Goal: Information Seeking & Learning: Learn about a topic

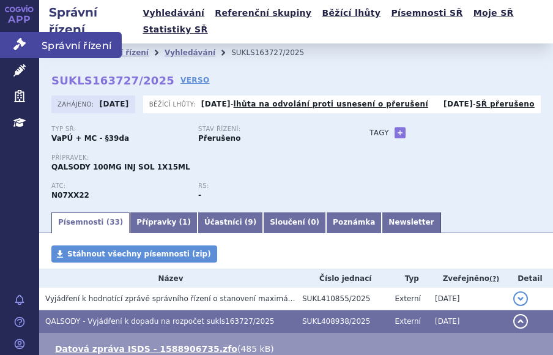
scroll to position [107, 0]
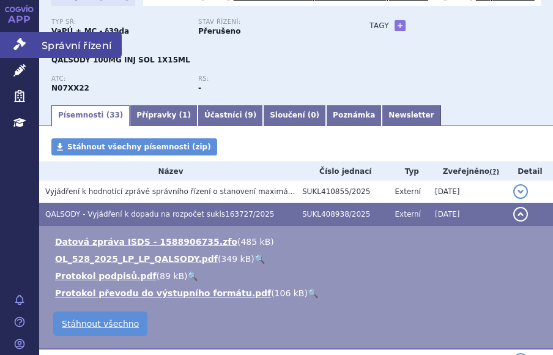
click at [21, 50] on icon at bounding box center [19, 44] width 12 height 12
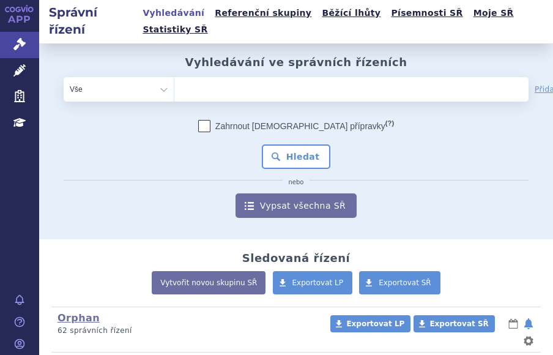
click at [189, 79] on ul at bounding box center [314, 87] width 281 height 20
click at [174, 79] on select at bounding box center [174, 88] width 1 height 24
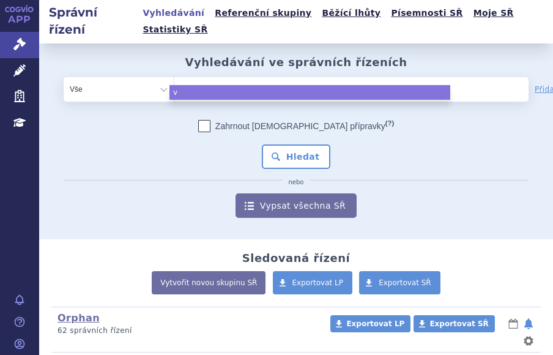
type input "vy"
type input "vyd"
type input "vydu"
type input "vydur"
type input "vydura"
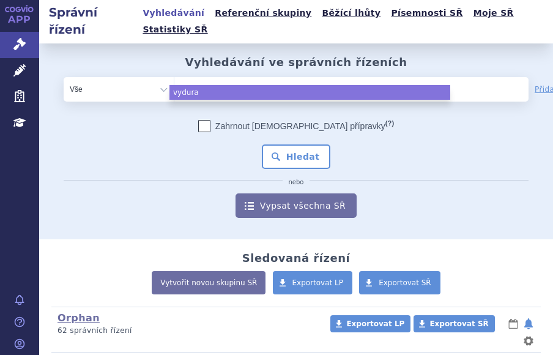
select select "vydura"
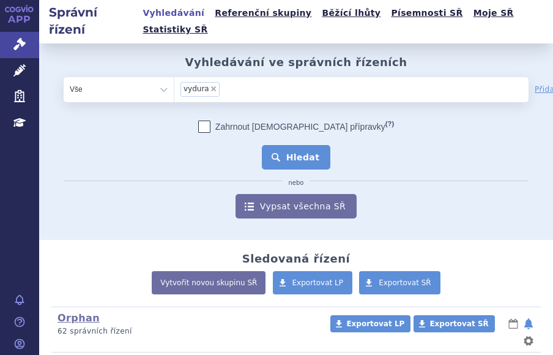
click at [297, 145] on button "Hledat" at bounding box center [296, 157] width 69 height 24
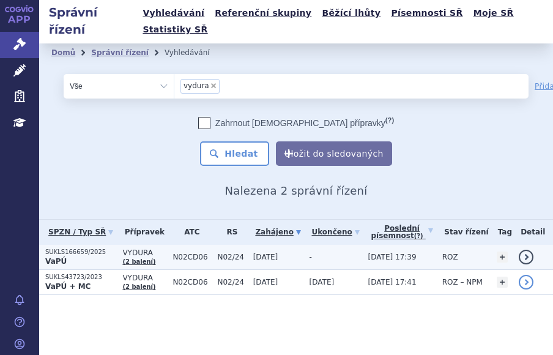
click at [68, 256] on p "VaPÚ" at bounding box center [80, 261] width 71 height 10
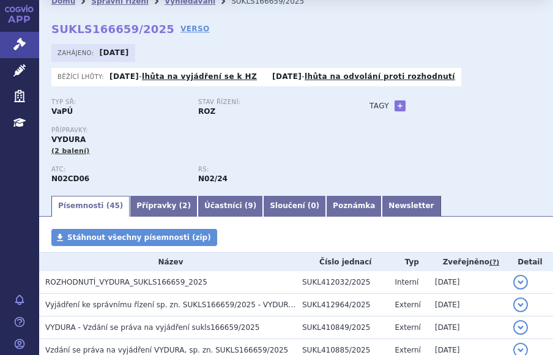
scroll to position [1, 0]
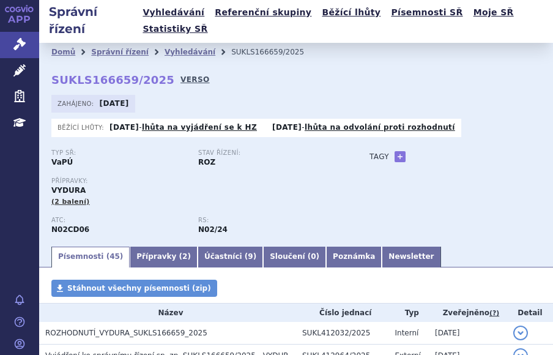
click at [180, 73] on link "VERSO" at bounding box center [194, 79] width 29 height 12
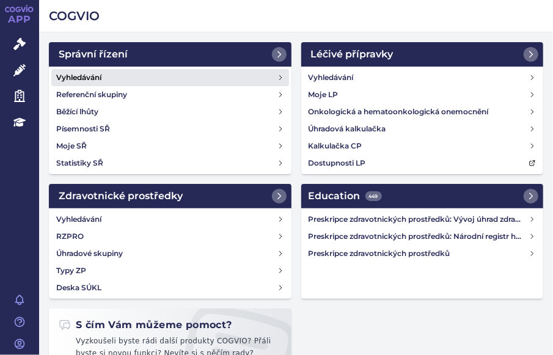
click at [96, 74] on h4 "Vyhledávání" at bounding box center [78, 78] width 45 height 12
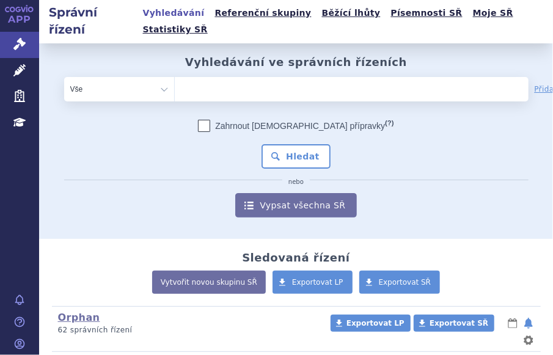
click at [206, 77] on ul at bounding box center [315, 87] width 281 height 20
click at [175, 76] on select at bounding box center [174, 88] width 1 height 24
paste input "S01LA01"
type input "S01LA01"
select select "S01LA01"
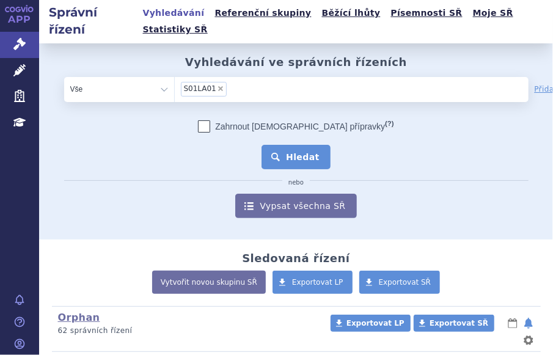
click at [301, 145] on button "Hledat" at bounding box center [296, 157] width 69 height 24
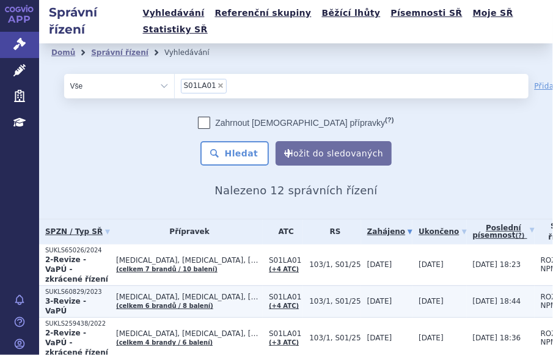
click at [179, 293] on span "[MEDICAL_DATA], [MEDICAL_DATA], [MEDICAL_DATA]…" at bounding box center [189, 297] width 147 height 9
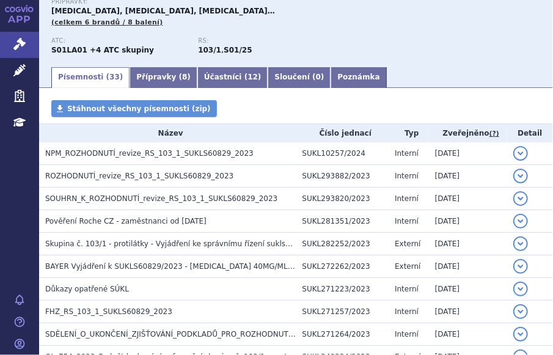
scroll to position [169, 0]
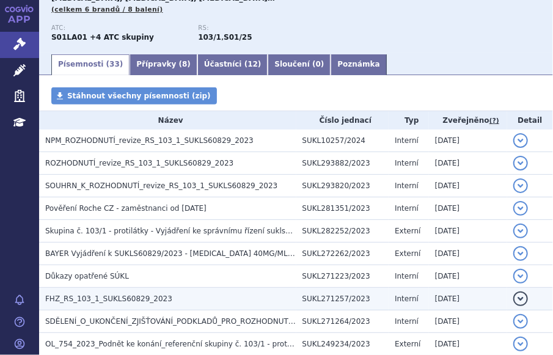
click at [94, 295] on span "FHZ_RS_103_1_SUKLS60829_2023" at bounding box center [108, 299] width 127 height 9
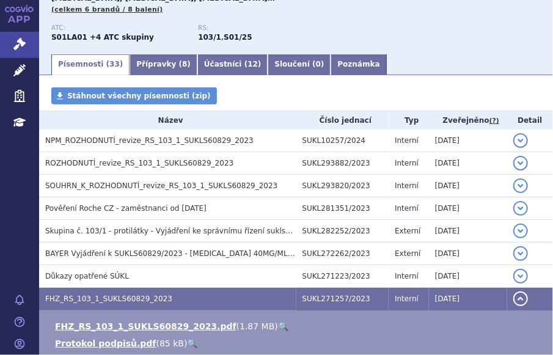
click at [278, 322] on link "🔍" at bounding box center [283, 327] width 10 height 10
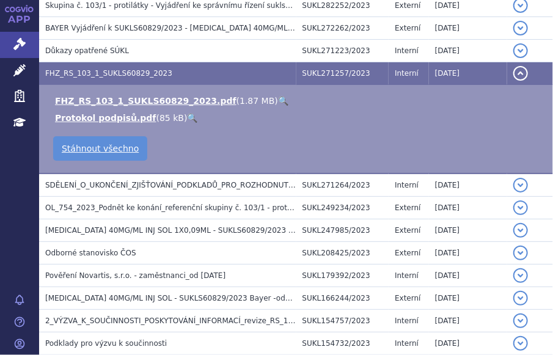
scroll to position [396, 0]
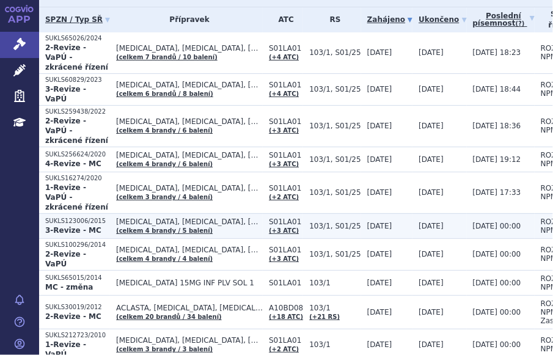
scroll to position [220, 0]
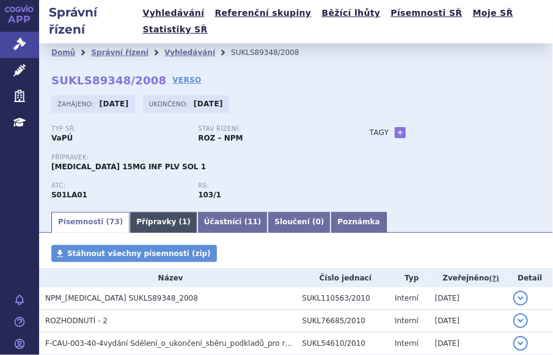
click at [149, 212] on link "Přípravky ( 1 )" at bounding box center [164, 222] width 68 height 21
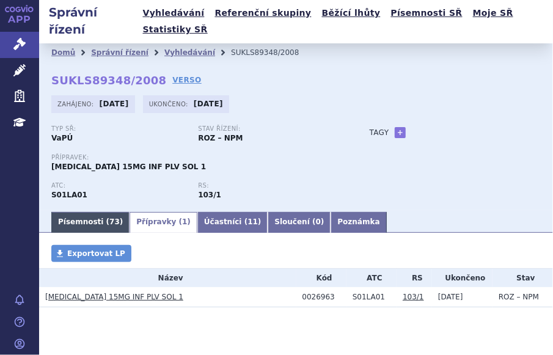
click at [74, 212] on link "Písemnosti ( 73 )" at bounding box center [90, 222] width 78 height 21
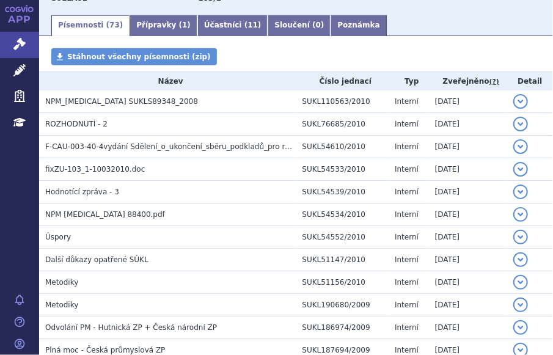
scroll to position [199, 0]
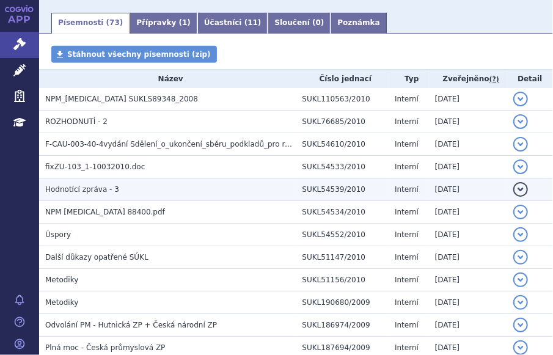
click at [67, 185] on span "Hodnotící zpráva - 3" at bounding box center [82, 189] width 74 height 9
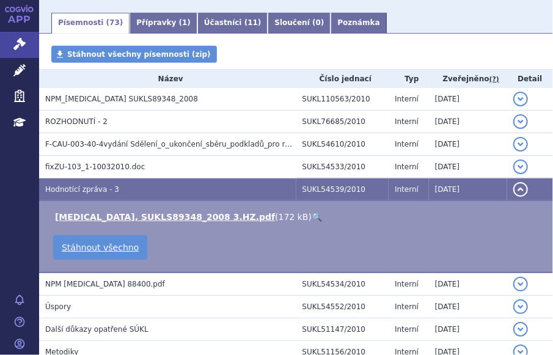
click at [312, 212] on link "🔍" at bounding box center [317, 217] width 10 height 10
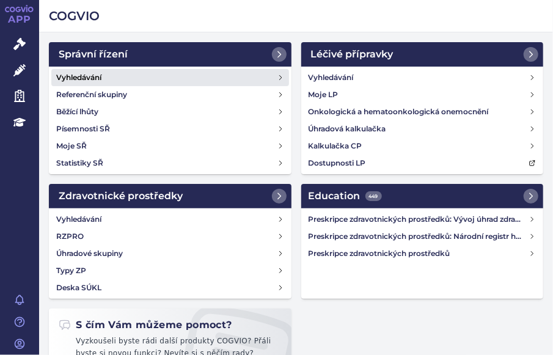
click at [78, 73] on h4 "Vyhledávání" at bounding box center [78, 78] width 45 height 12
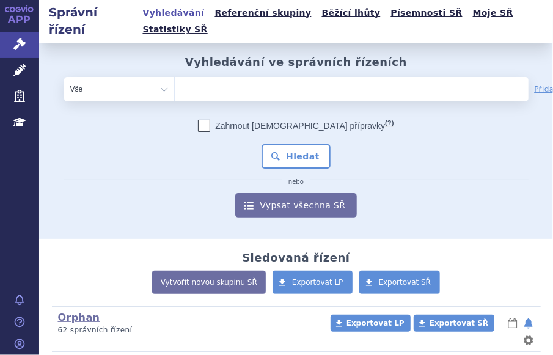
click at [22, 72] on icon at bounding box center [19, 70] width 12 height 12
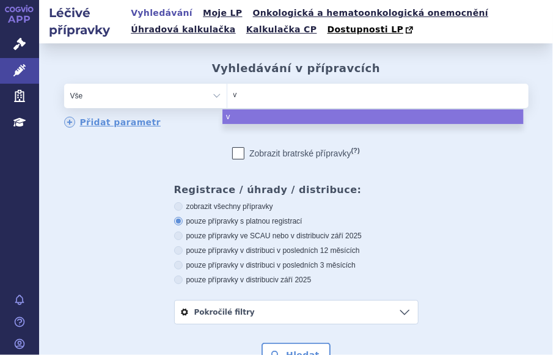
type input "vi"
type input "vis"
type input "visu"
type input "visud"
type input "visudy"
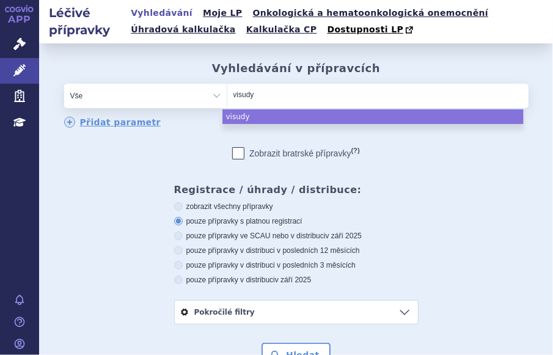
type input "visudyn"
type input "[MEDICAL_DATA]"
select select "[MEDICAL_DATA]"
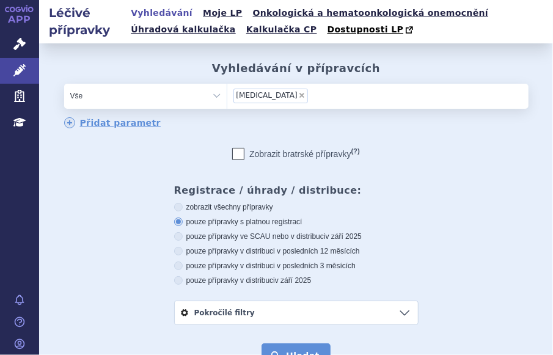
click at [282, 345] on button "Hledat" at bounding box center [296, 356] width 69 height 24
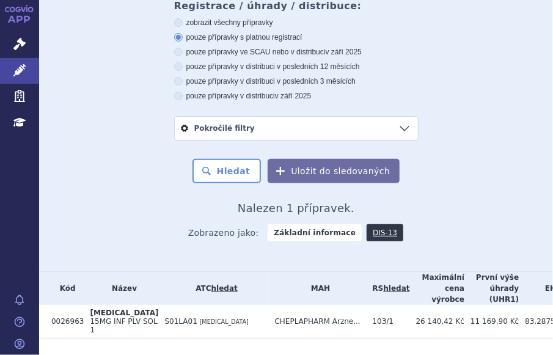
scroll to position [245, 0]
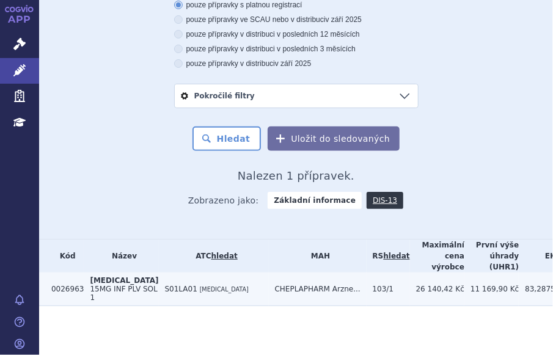
click at [165, 285] on span "S01LA01" at bounding box center [181, 289] width 32 height 9
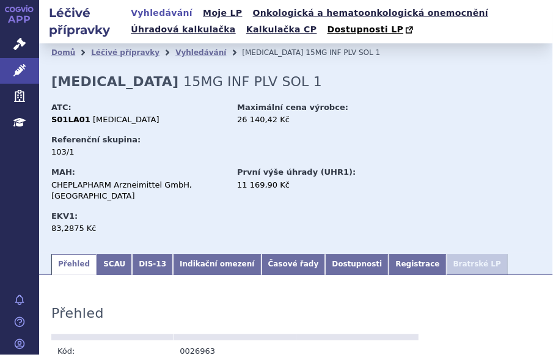
click at [193, 257] on link "Indikační omezení" at bounding box center [217, 264] width 88 height 21
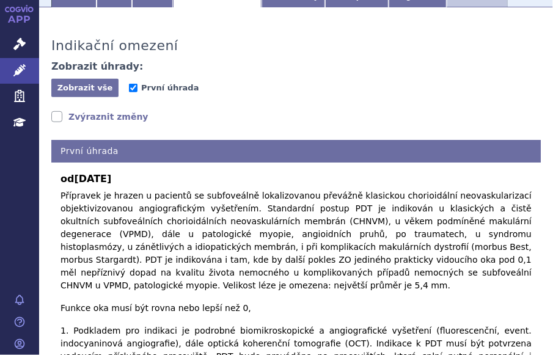
scroll to position [270, 0]
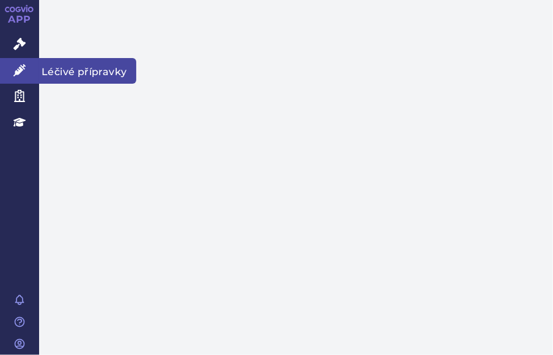
click at [23, 67] on icon at bounding box center [19, 70] width 12 height 12
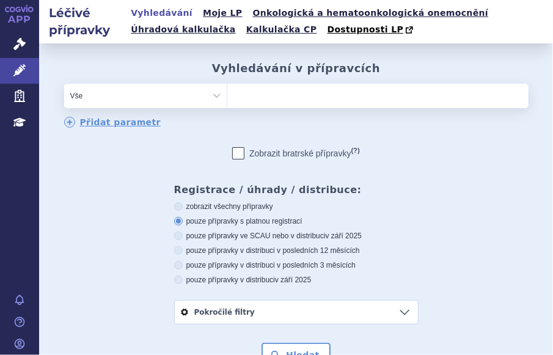
click at [257, 98] on ul at bounding box center [377, 94] width 301 height 20
click at [227, 98] on select at bounding box center [227, 95] width 1 height 24
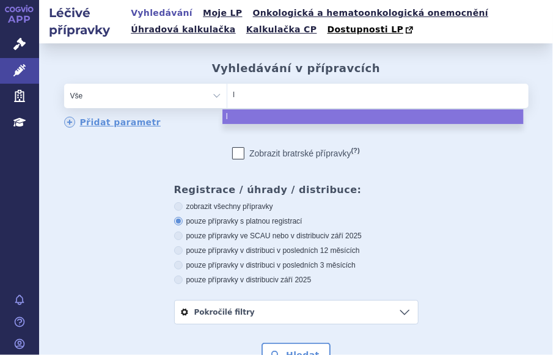
type input "lu"
type input "luc"
type input "luce"
type input "lucen"
type input "lucent"
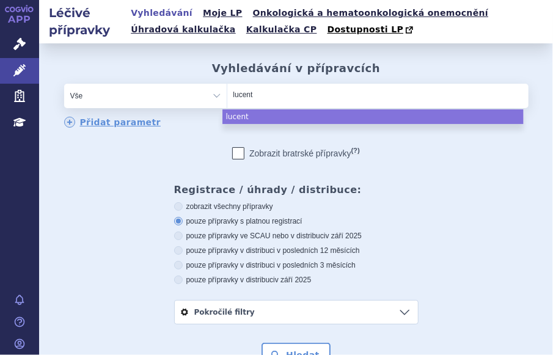
type input "lucenti"
type input "[MEDICAL_DATA]"
select select "[MEDICAL_DATA]"
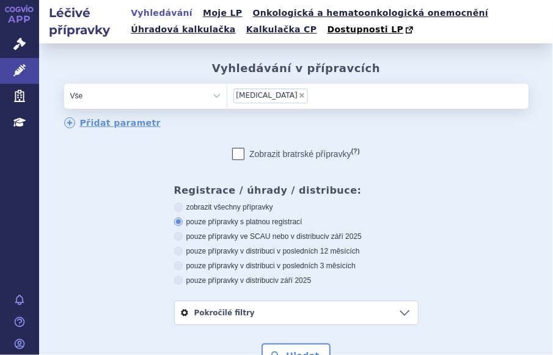
click at [301, 342] on form "odstranit Vše Přípravek/SUKL kód MAH VPOIS ATC/Aktivní látka lucentis" at bounding box center [296, 226] width 465 height 284
click at [301, 351] on button "Hledat" at bounding box center [296, 356] width 69 height 24
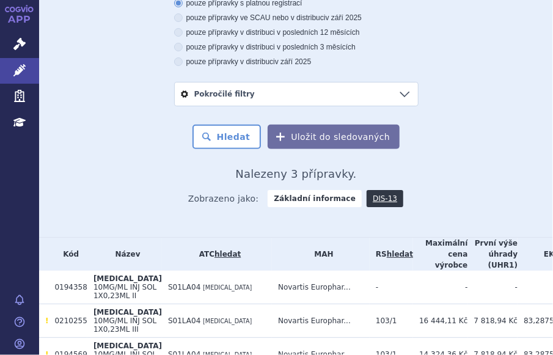
scroll to position [238, 0]
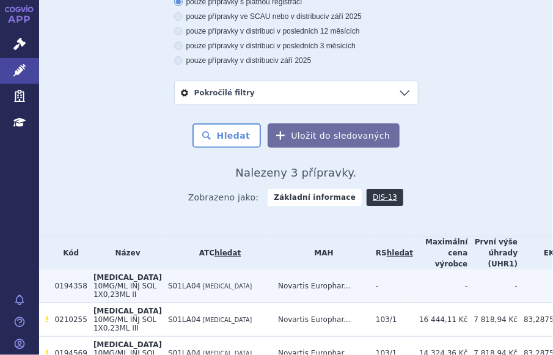
click at [162, 285] on td "S01LA04 [MEDICAL_DATA]" at bounding box center [217, 287] width 110 height 34
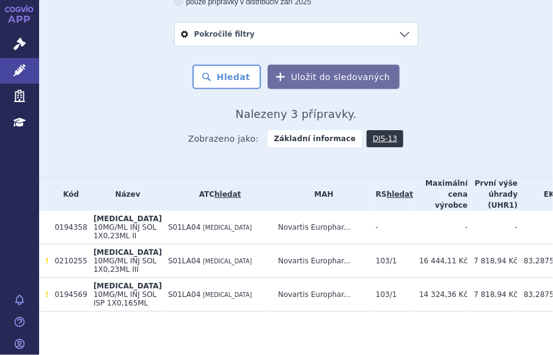
scroll to position [322, 0]
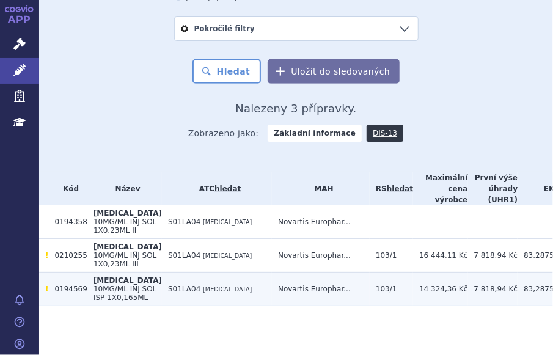
click at [232, 303] on td "S01LA04 RANIBIZUMAB" at bounding box center [217, 290] width 110 height 34
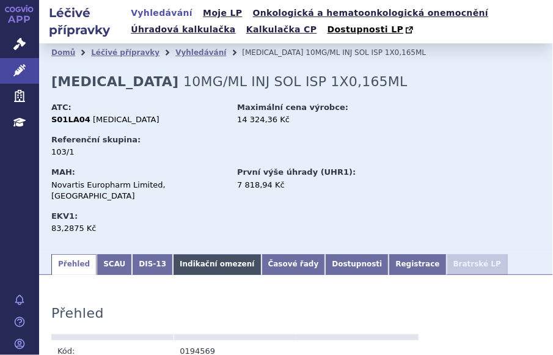
click at [225, 254] on link "Indikační omezení" at bounding box center [217, 264] width 88 height 21
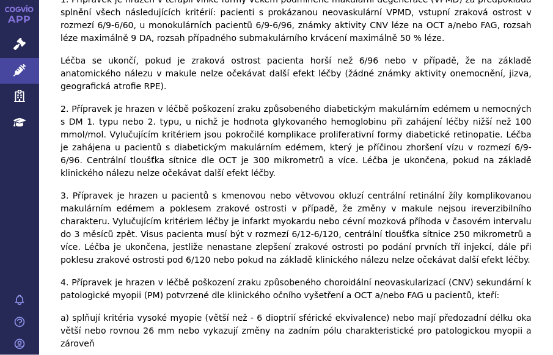
scroll to position [405, 0]
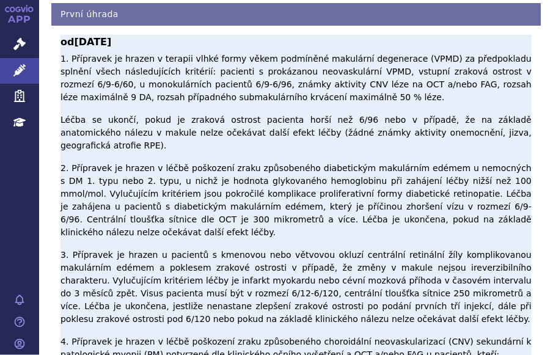
click at [409, 113] on p "1. Přípravek je hrazen v terapii vlhké formy věkem podmíněné makulární degenera…" at bounding box center [296, 331] width 471 height 556
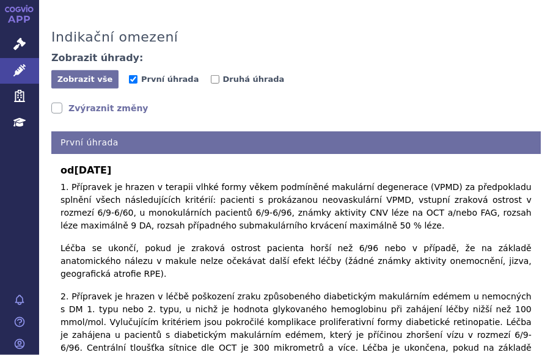
scroll to position [281, 0]
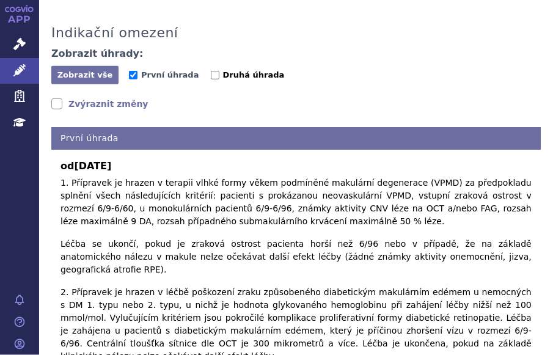
click at [211, 71] on input "Druhá úhrada" at bounding box center [215, 75] width 9 height 9
checkbox input "true"
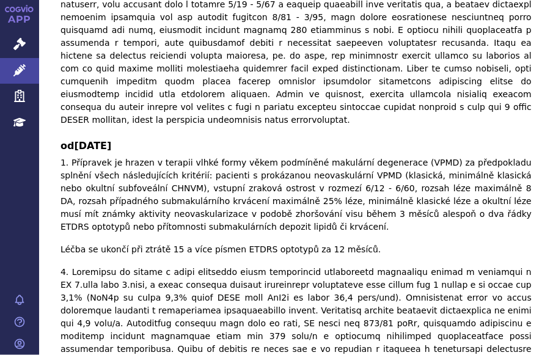
scroll to position [3576, 0]
